Goal: Information Seeking & Learning: Learn about a topic

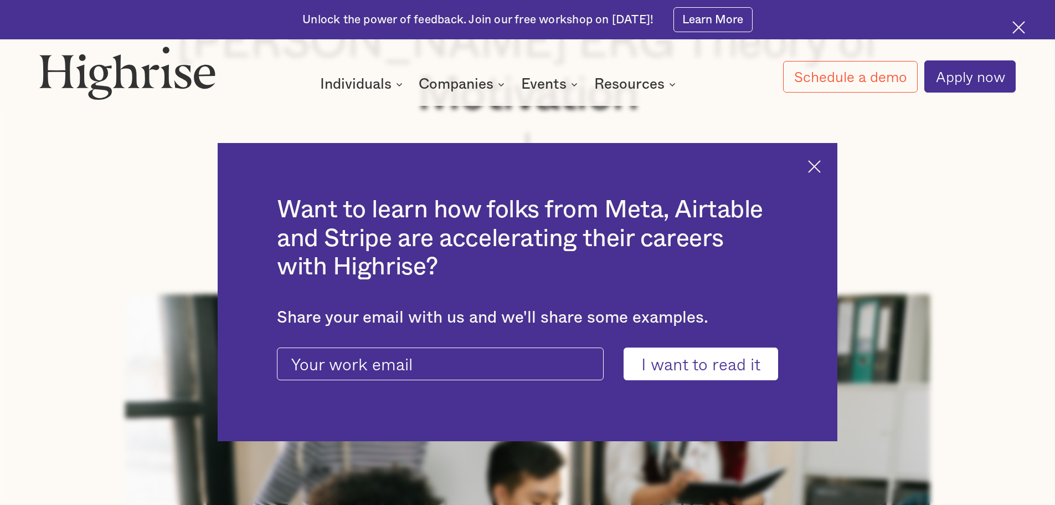
scroll to position [304, 0]
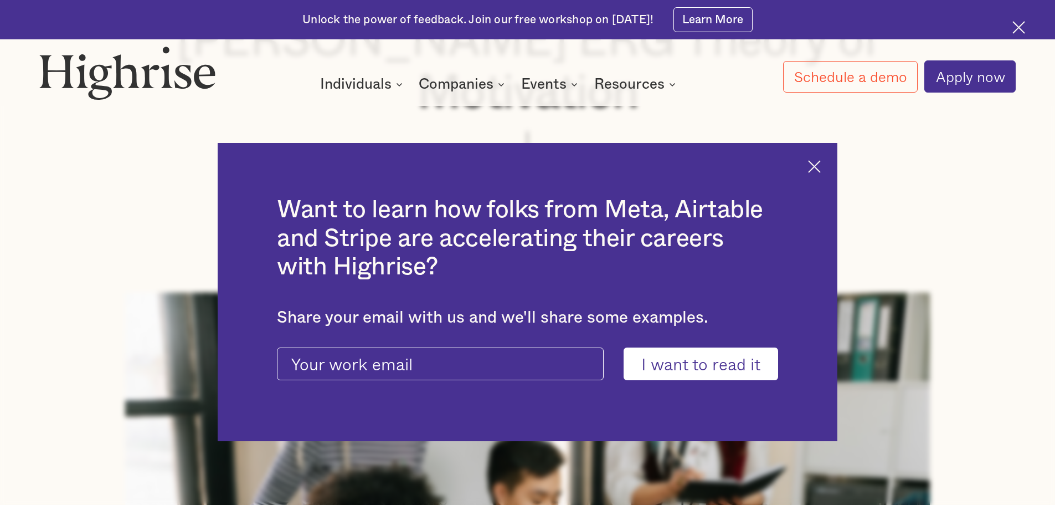
click at [819, 166] on img at bounding box center [814, 166] width 13 height 13
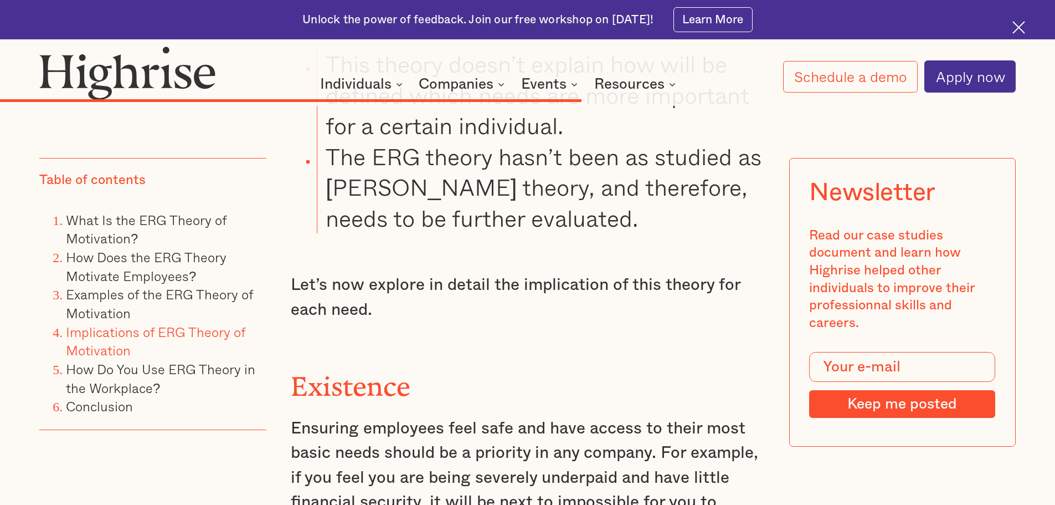
scroll to position [5192, 0]
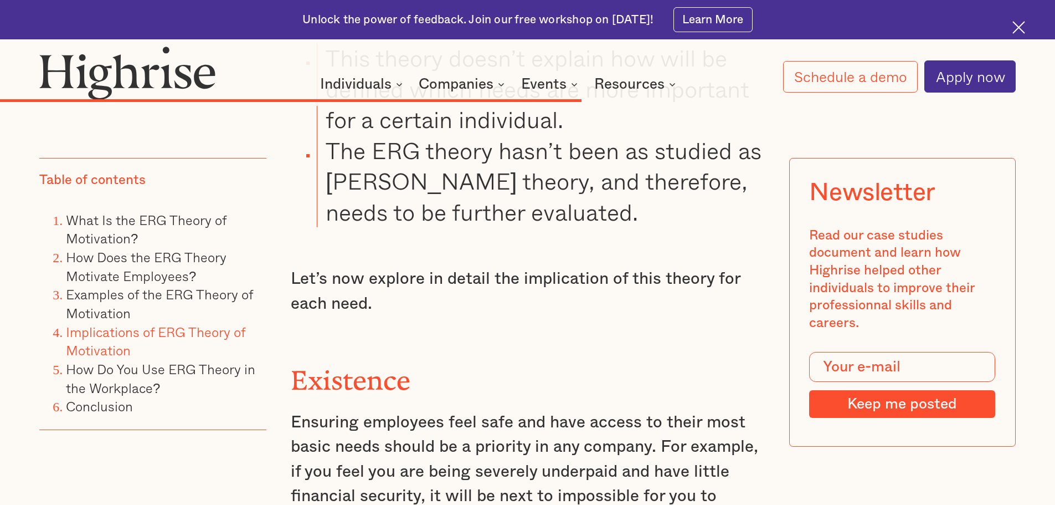
drag, startPoint x: 290, startPoint y: 178, endPoint x: 614, endPoint y: 348, distance: 365.1
copy div "Existence Ensuring employees feel safe and have access to their most basic need…"
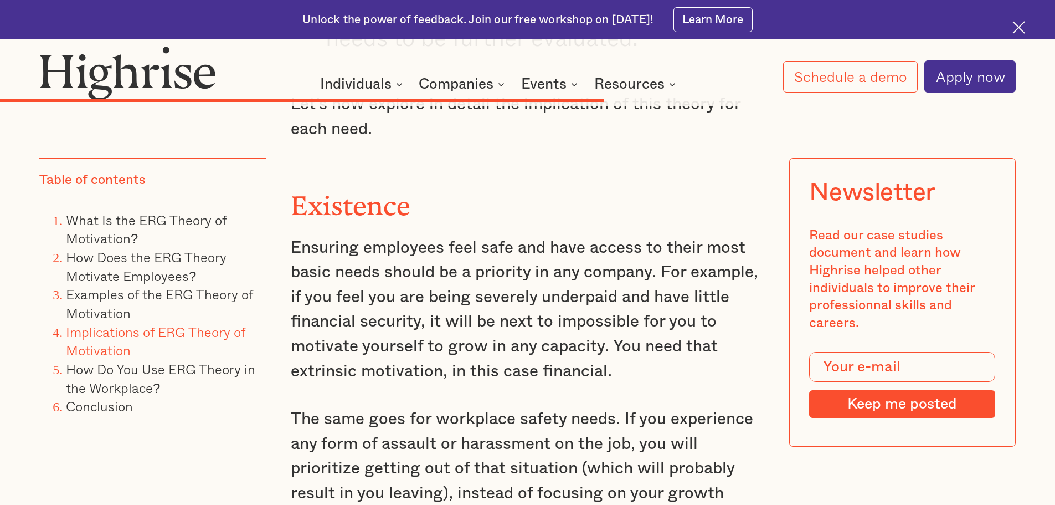
scroll to position [5367, 0]
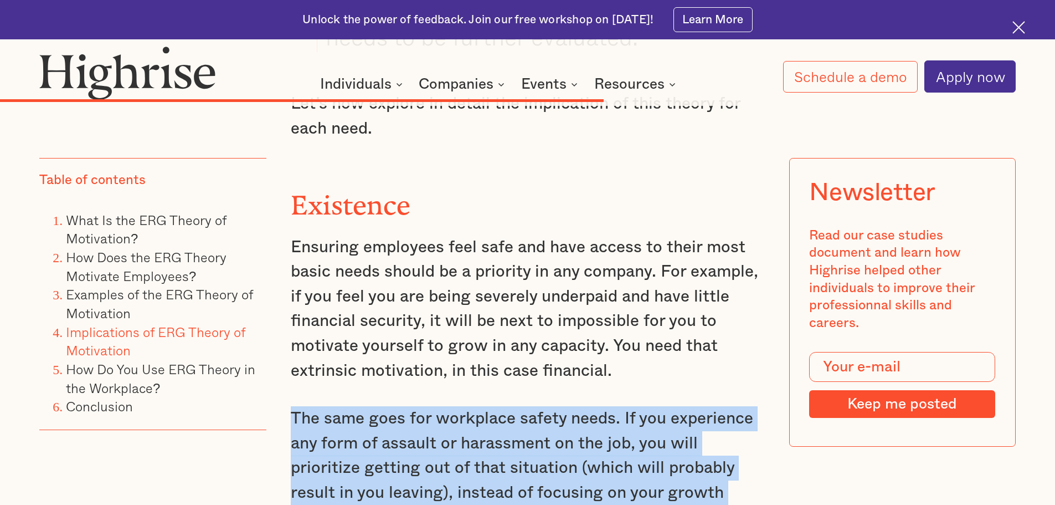
drag, startPoint x: 293, startPoint y: 228, endPoint x: 452, endPoint y: 329, distance: 188.2
click at [452, 406] on p "The same goes for workplace safety needs. If you experience any form of assault…" at bounding box center [528, 468] width 474 height 124
copy p "The same goes for workplace safety needs. If you experience any form of assault…"
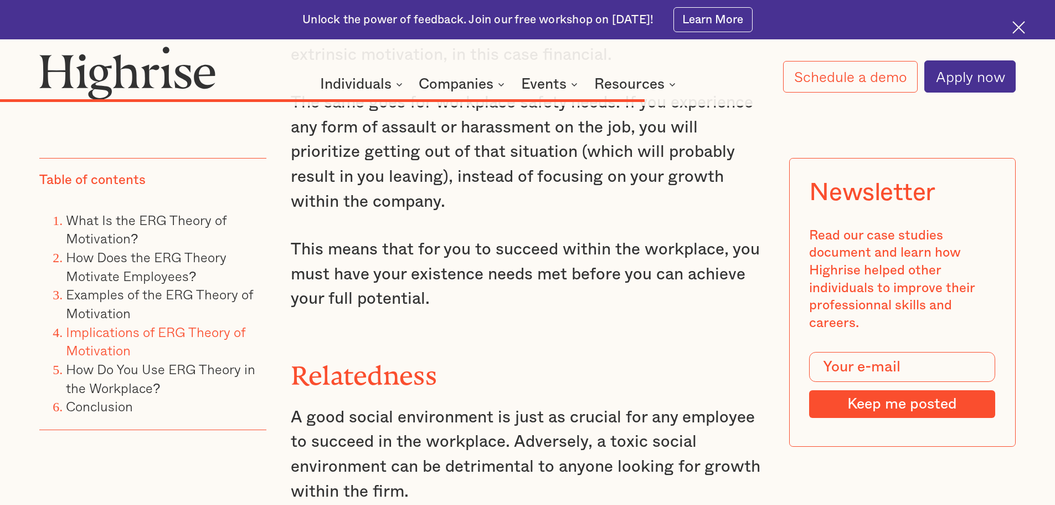
scroll to position [5682, 0]
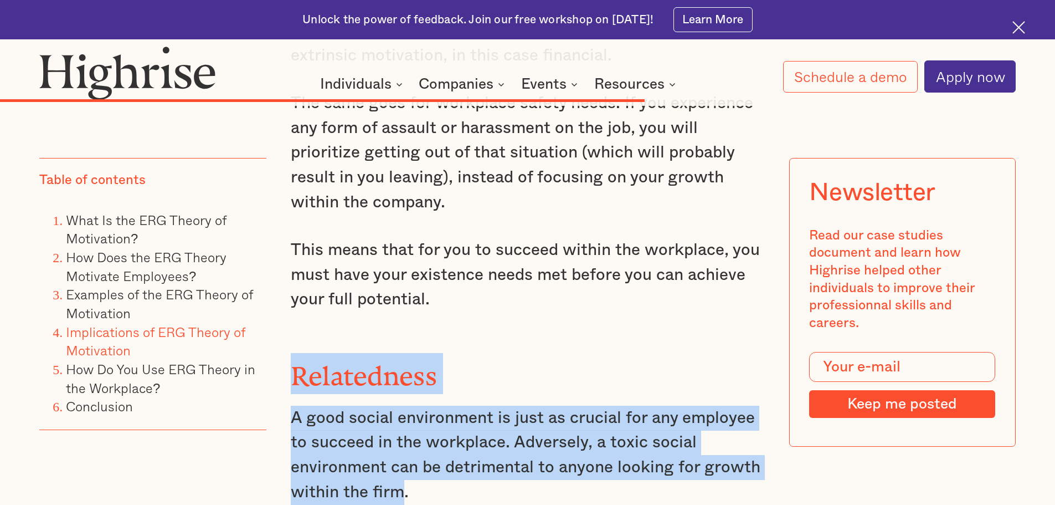
drag, startPoint x: 287, startPoint y: 165, endPoint x: 404, endPoint y: 296, distance: 175.3
copy div "Relatedness A good social environment is just as crucial for any employee to su…"
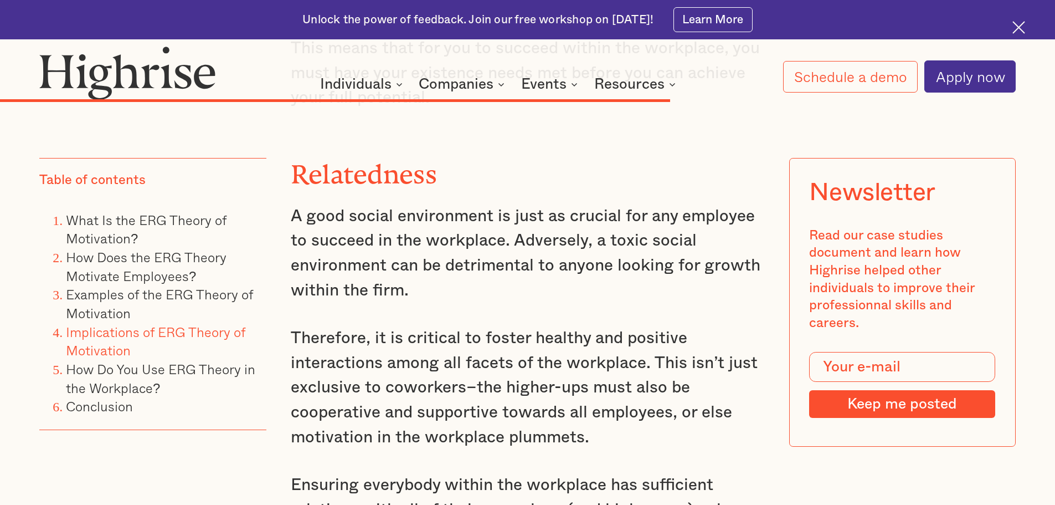
scroll to position [5884, 0]
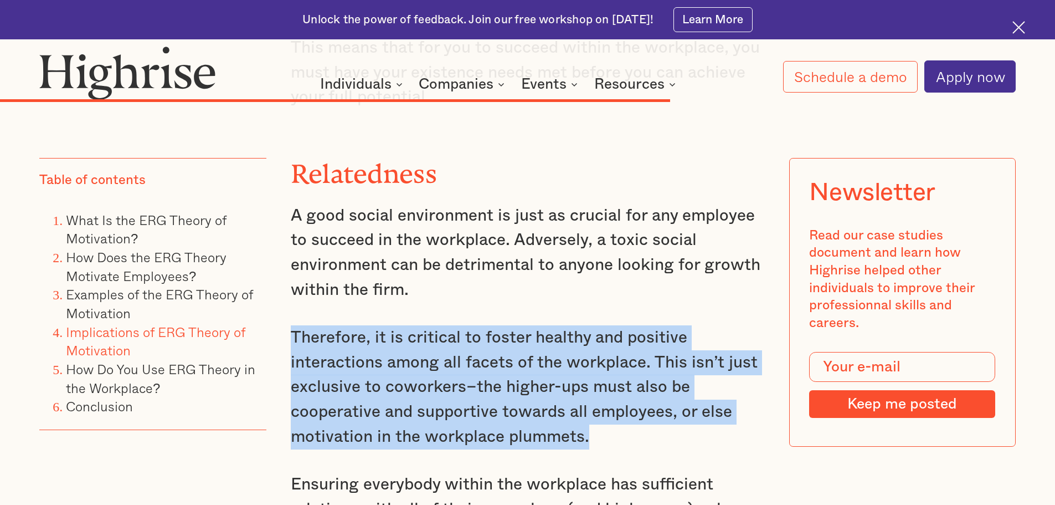
drag, startPoint x: 291, startPoint y: 136, endPoint x: 595, endPoint y: 240, distance: 321.2
click at [595, 325] on p "Therefore, it is critical to foster healthy and positive interactions among all…" at bounding box center [528, 387] width 474 height 124
drag, startPoint x: 585, startPoint y: 239, endPoint x: 504, endPoint y: 193, distance: 93.0
click at [504, 325] on p "Therefore, it is critical to foster healthy and positive interactions among all…" at bounding box center [528, 387] width 474 height 124
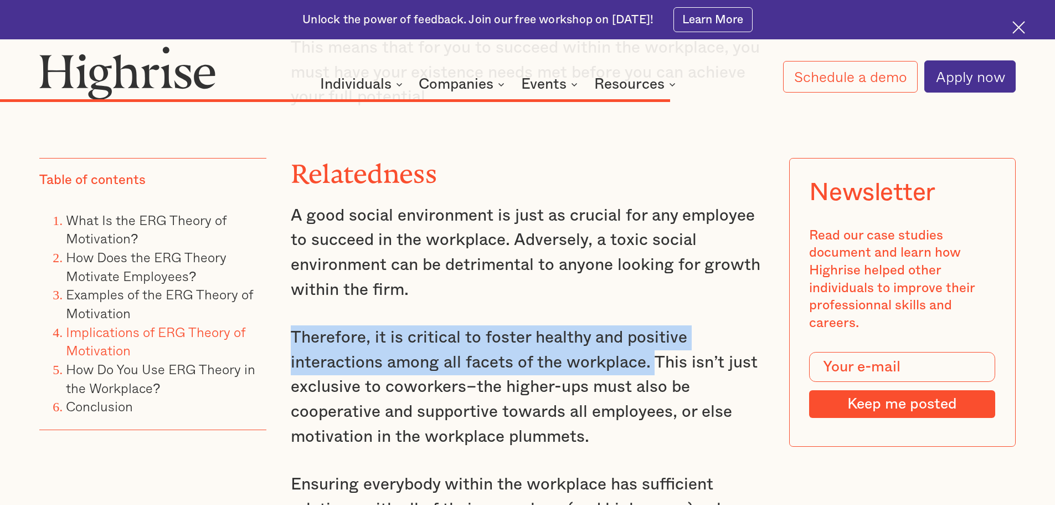
drag, startPoint x: 290, startPoint y: 144, endPoint x: 652, endPoint y: 169, distance: 362.5
click at [652, 325] on p "Therefore, it is critical to foster healthy and positive interactions among all…" at bounding box center [528, 387] width 474 height 124
copy p "Therefore, it is critical to [PERSON_NAME] healthy and positive interactions am…"
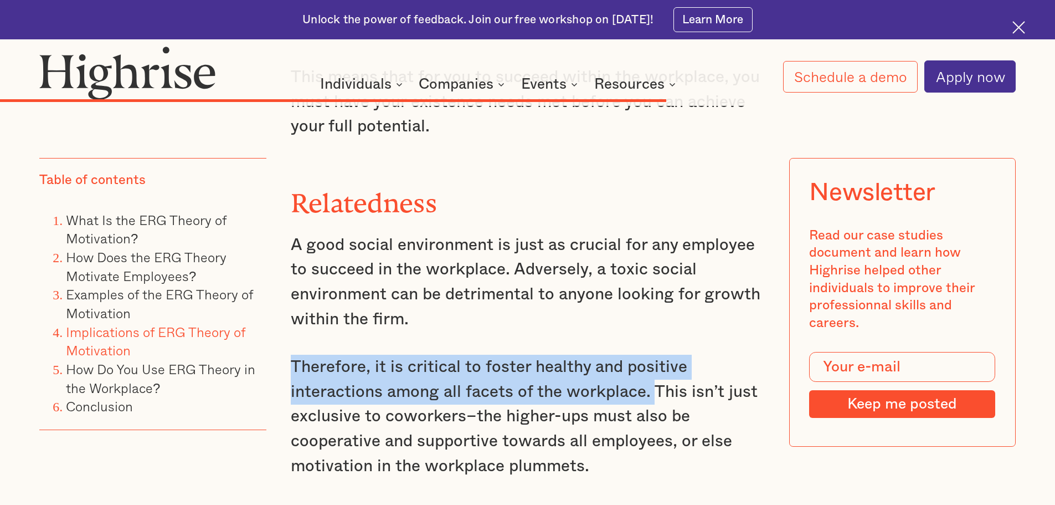
scroll to position [5855, 0]
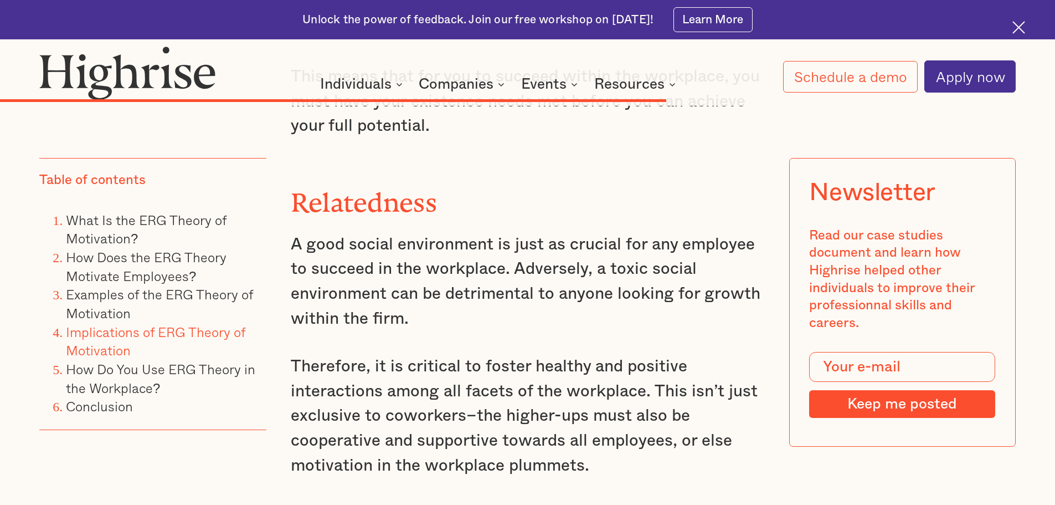
drag, startPoint x: 291, startPoint y: 311, endPoint x: 663, endPoint y: 364, distance: 376.0
drag, startPoint x: 292, startPoint y: 309, endPoint x: 616, endPoint y: 422, distance: 342.6
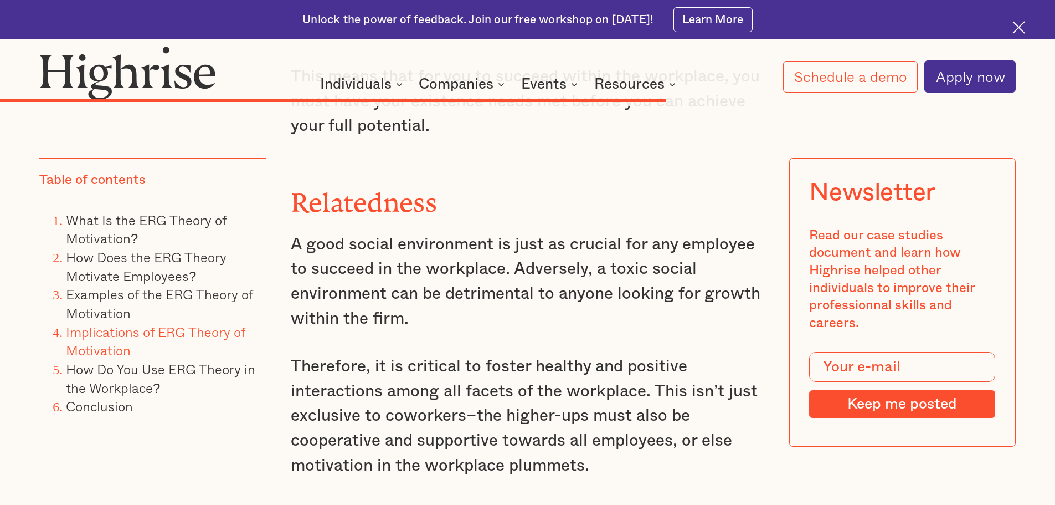
copy p "Ensuring everybody within the workplace has sufficient relations with all of th…"
click at [580, 354] on p "Therefore, it is critical to foster healthy and positive interactions among all…" at bounding box center [528, 416] width 474 height 124
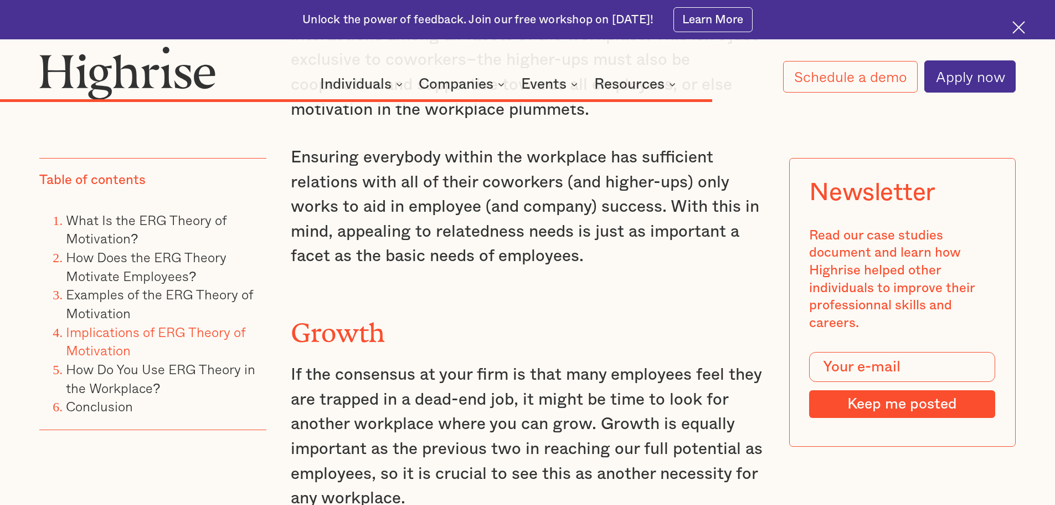
scroll to position [6215, 0]
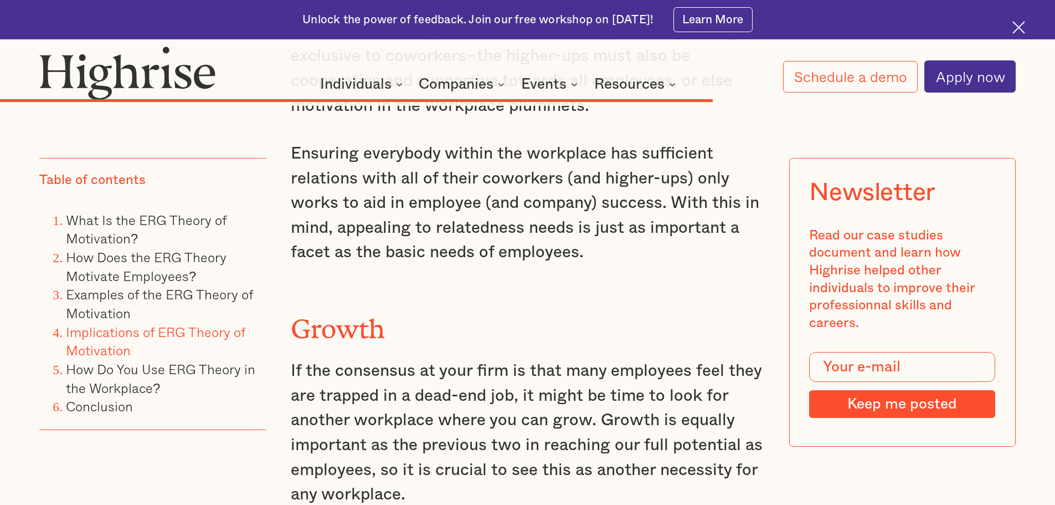
click at [581, 358] on p "If the consensus at your firm is that many employees feel they are trapped in a…" at bounding box center [528, 432] width 474 height 148
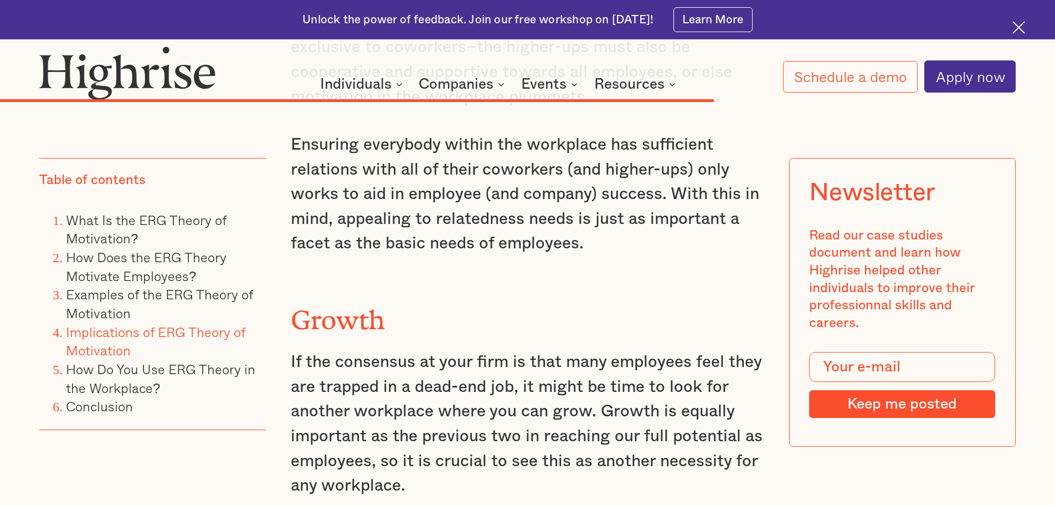
scroll to position [6224, 0]
drag, startPoint x: 597, startPoint y: 207, endPoint x: 718, endPoint y: 411, distance: 237.6
click at [718, 411] on div "Implications of ERG Theory of Motivation As with other theories of motivation ,…" at bounding box center [528, 128] width 474 height 3356
copy div "Growth is equally important as the previous two in reaching our full potential …"
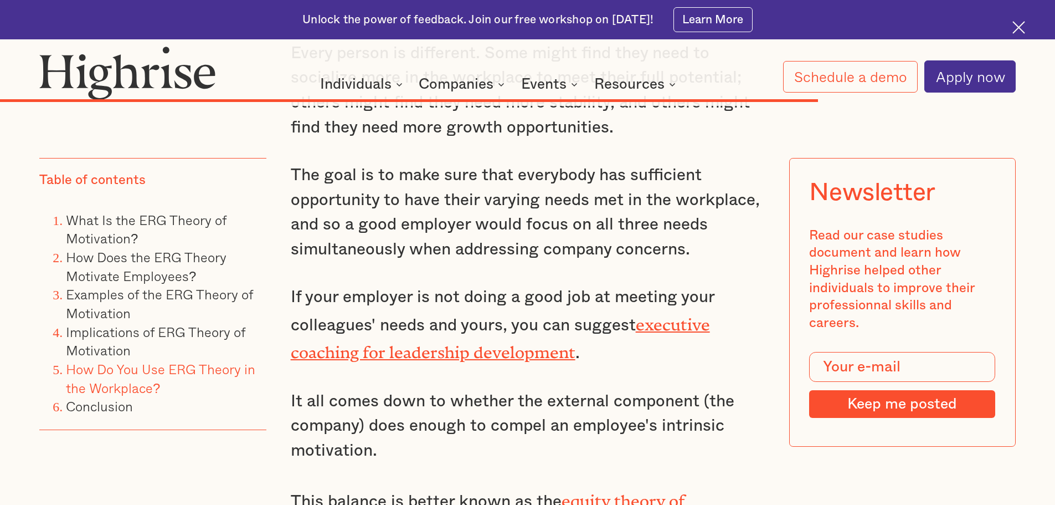
scroll to position [7037, 0]
